Goal: Transaction & Acquisition: Download file/media

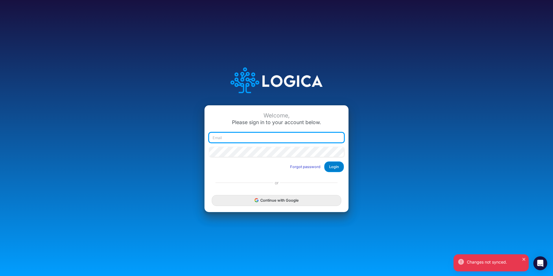
type input "[PERSON_NAME][EMAIL_ADDRESS][PERSON_NAME][DOMAIN_NAME]"
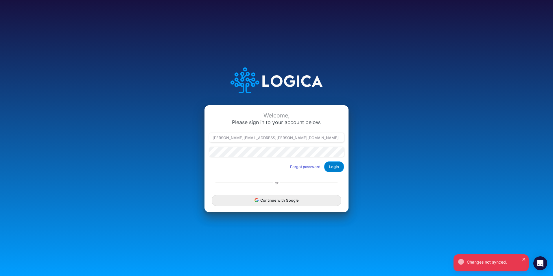
click at [331, 166] on button "Login" at bounding box center [334, 166] width 20 height 11
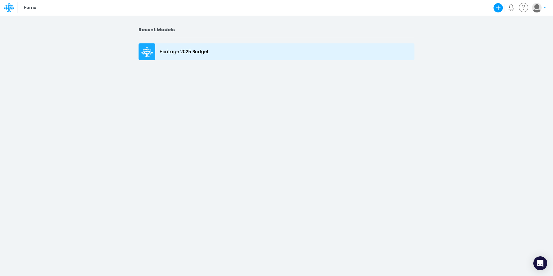
click at [196, 52] on p "Heritage 2025 Budget" at bounding box center [184, 52] width 49 height 7
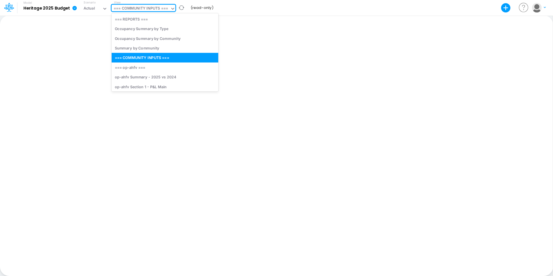
click at [175, 8] on icon at bounding box center [172, 8] width 5 height 5
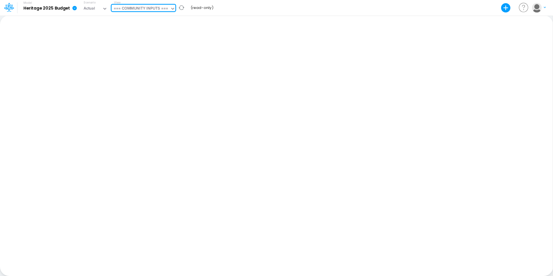
click at [175, 8] on icon at bounding box center [172, 8] width 5 height 5
click at [502, 8] on icon "button" at bounding box center [506, 8] width 10 height 10
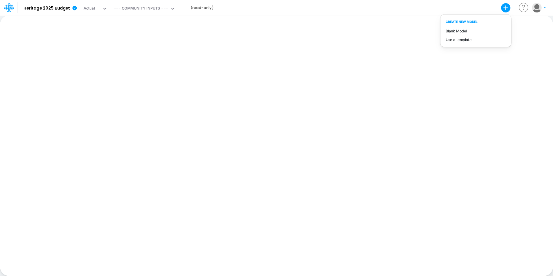
click at [502, 8] on icon "button" at bounding box center [506, 8] width 10 height 10
drag, startPoint x: 65, startPoint y: 10, endPoint x: 75, endPoint y: 8, distance: 10.5
click at [75, 8] on li "Model Heritage 2025 Budget Export Excel" at bounding box center [44, 7] width 73 height 15
click at [75, 8] on icon at bounding box center [74, 8] width 4 height 4
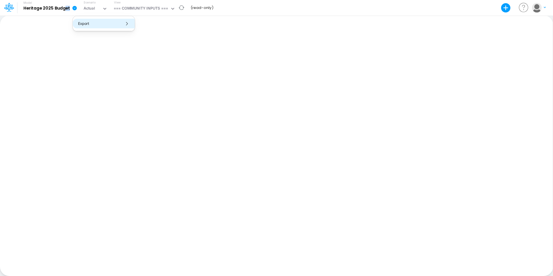
click at [95, 25] on button "Export" at bounding box center [104, 24] width 62 height 10
click at [45, 29] on div "Paste Cut Copy AutoFill Ready 100% Sum: null Max: null Min: null Numerical Coun…" at bounding box center [276, 145] width 553 height 261
